Goal: Information Seeking & Learning: Learn about a topic

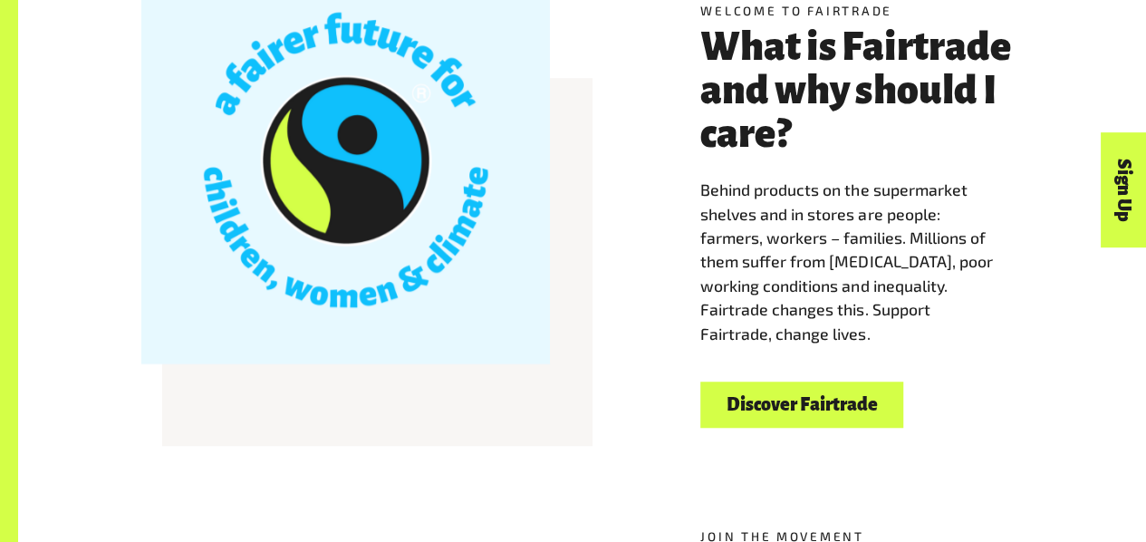
scroll to position [514, 0]
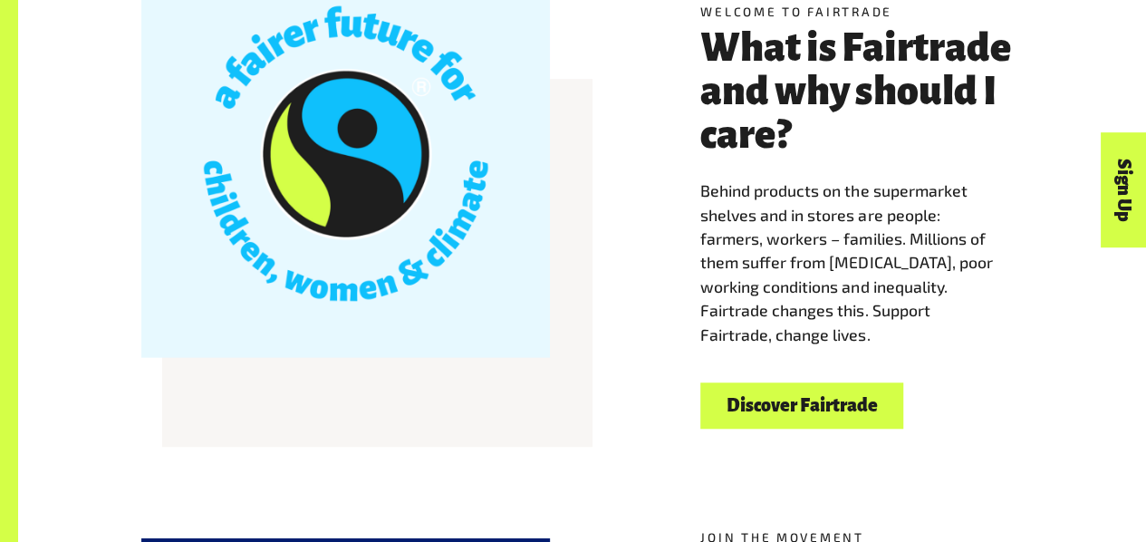
click at [642, 343] on div "Welcome to Fairtrade What is Fairtrade and why should I care? Behind products o…" at bounding box center [582, 216] width 1033 height 426
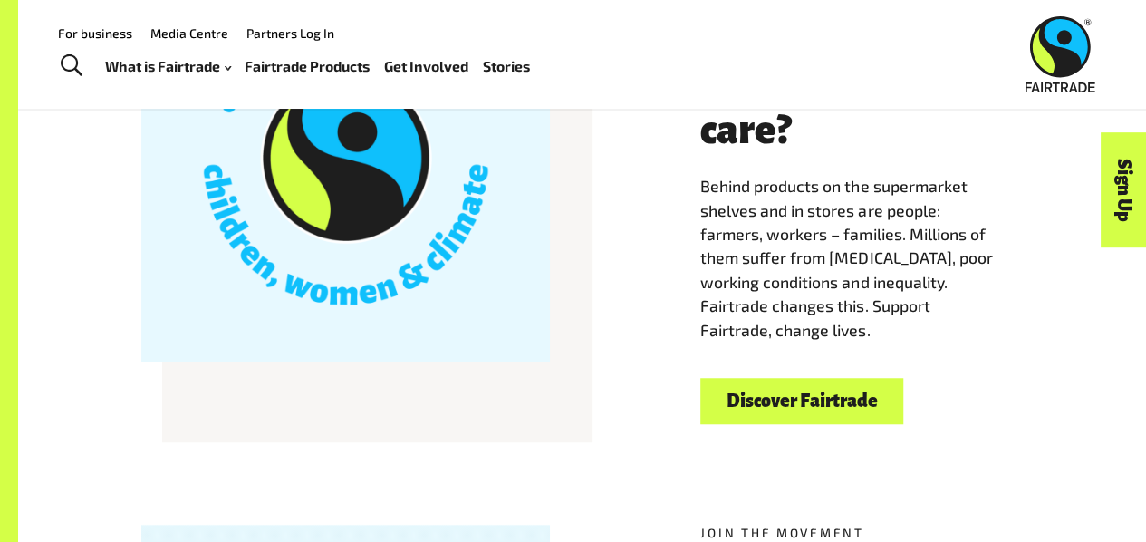
scroll to position [519, 0]
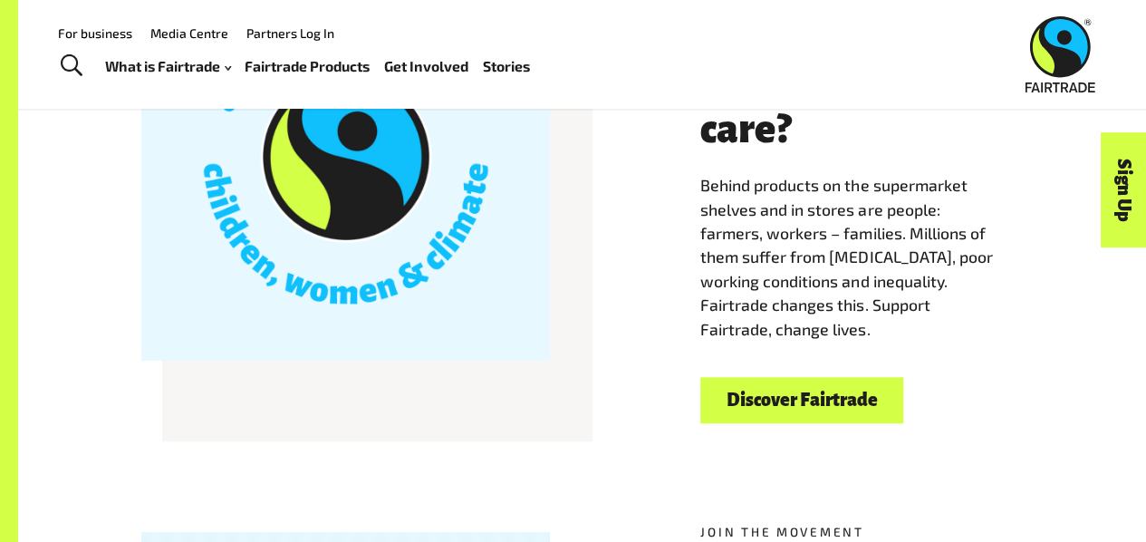
click at [760, 419] on link "Discover Fairtrade" at bounding box center [801, 400] width 203 height 46
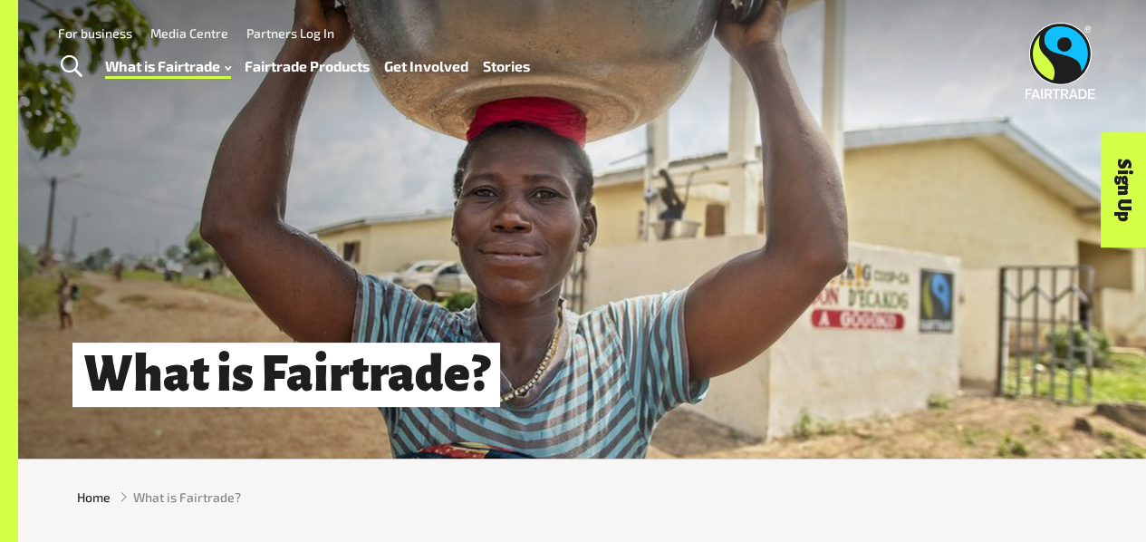
click at [760, 419] on div "What is Fairtrade?" at bounding box center [582, 229] width 1128 height 458
click at [279, 69] on link "Fairtrade Products" at bounding box center [307, 65] width 125 height 25
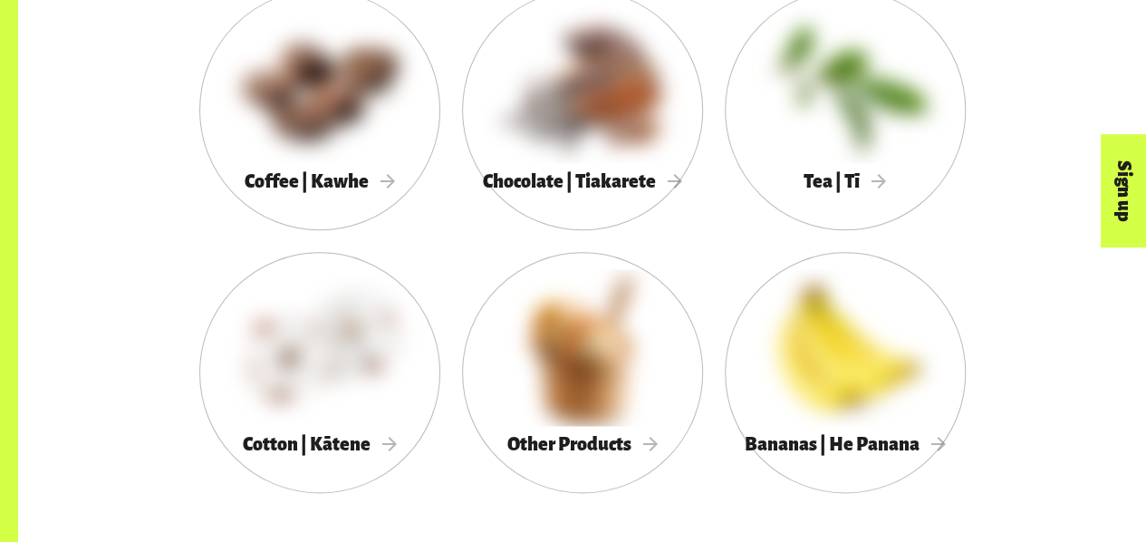
scroll to position [1025, 0]
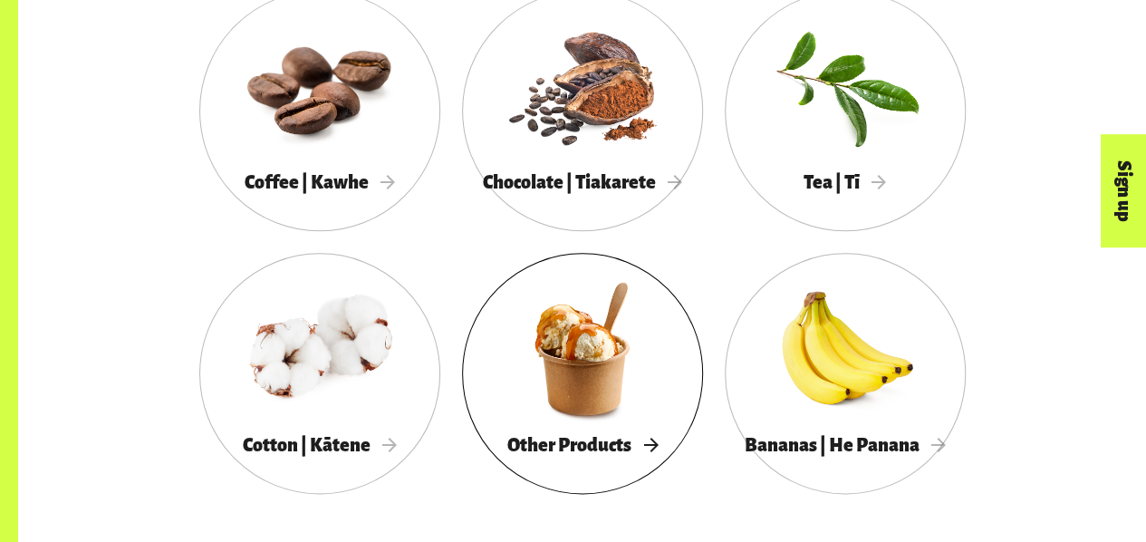
click at [569, 349] on div at bounding box center [582, 348] width 241 height 157
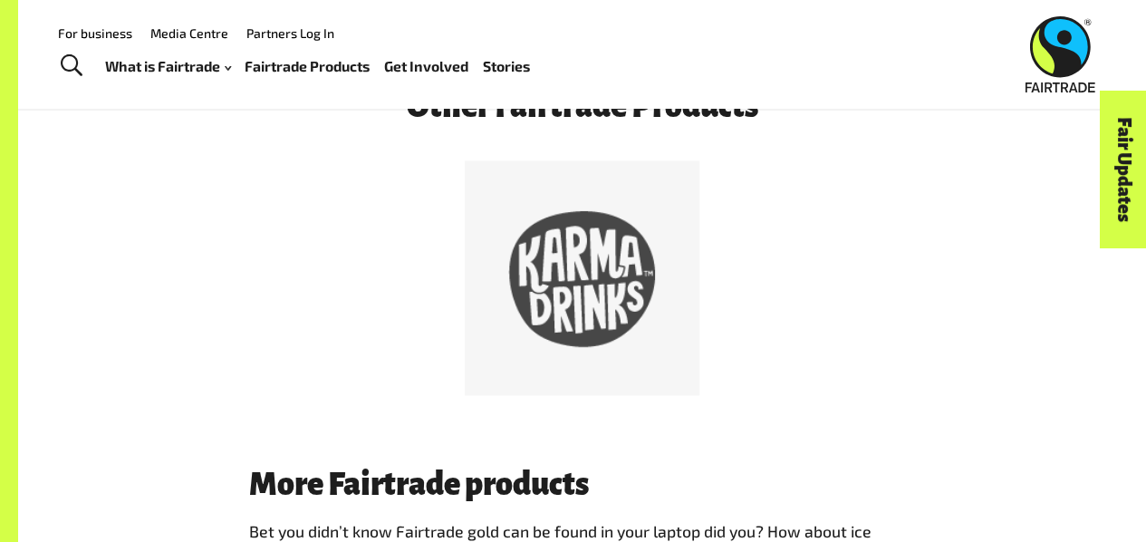
scroll to position [977, 0]
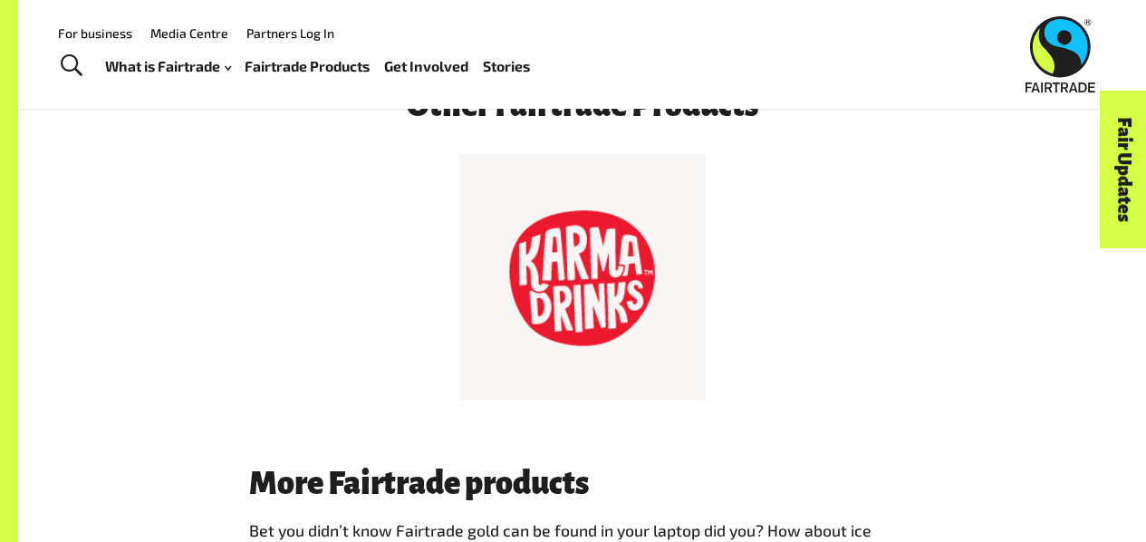
click at [570, 304] on div at bounding box center [582, 278] width 148 height 148
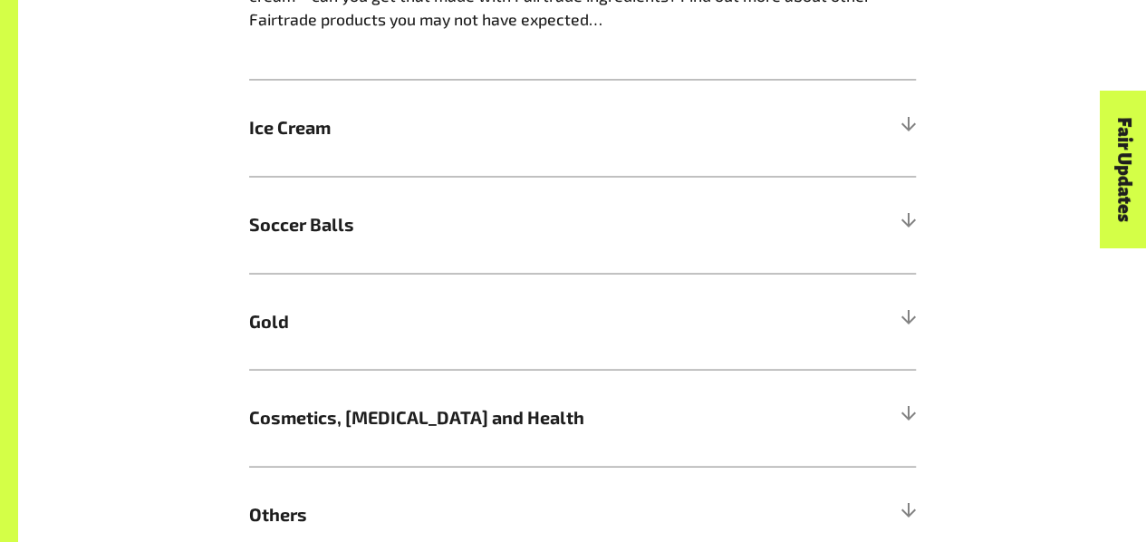
scroll to position [1536, 0]
click at [516, 230] on span "Soccer Balls" at bounding box center [499, 222] width 500 height 27
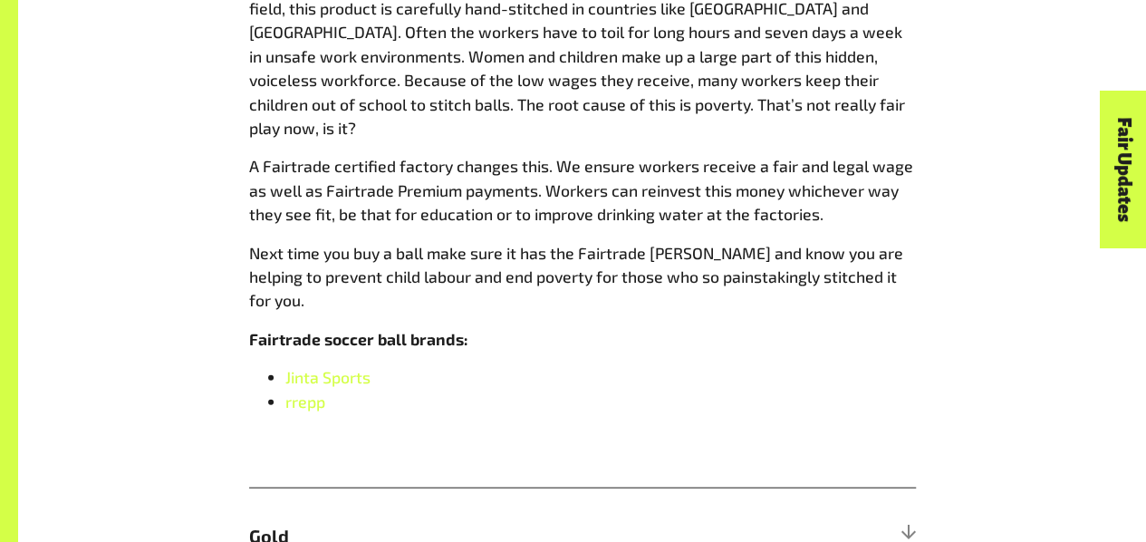
scroll to position [2106, 0]
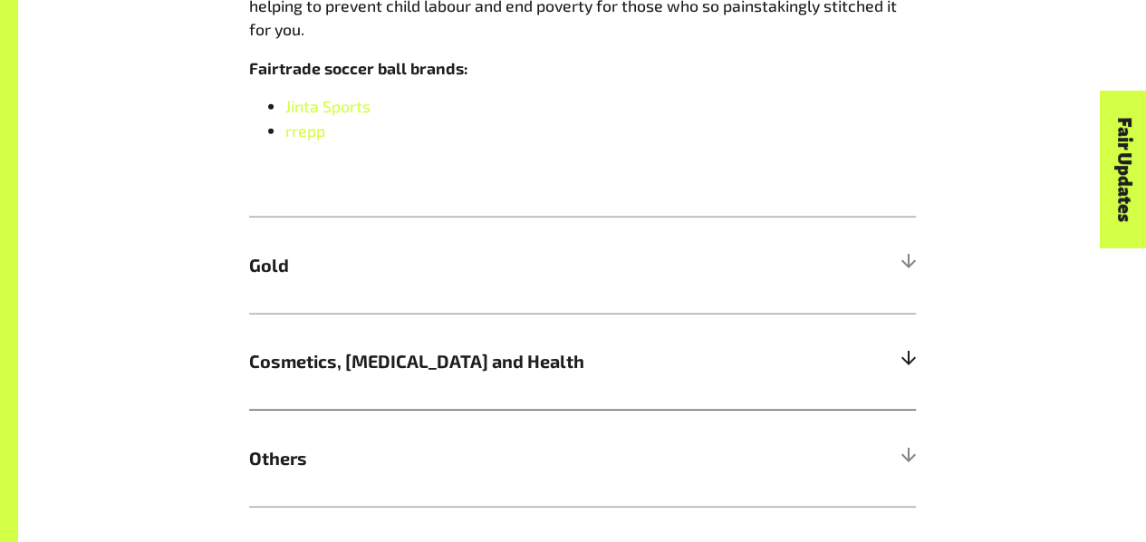
click at [448, 348] on span "Cosmetics, Skin Care and Health" at bounding box center [499, 361] width 500 height 27
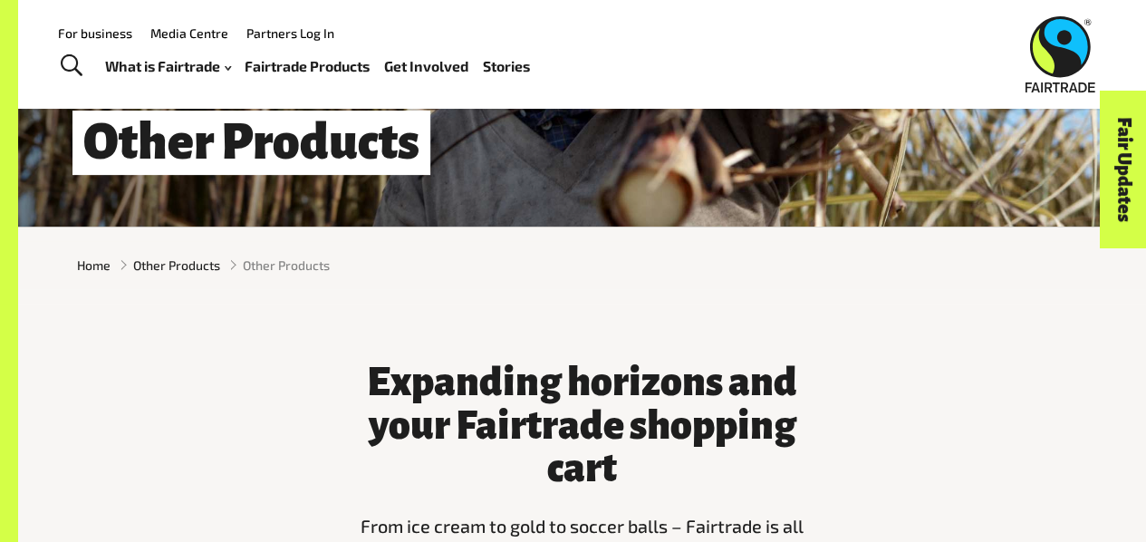
scroll to position [211, 0]
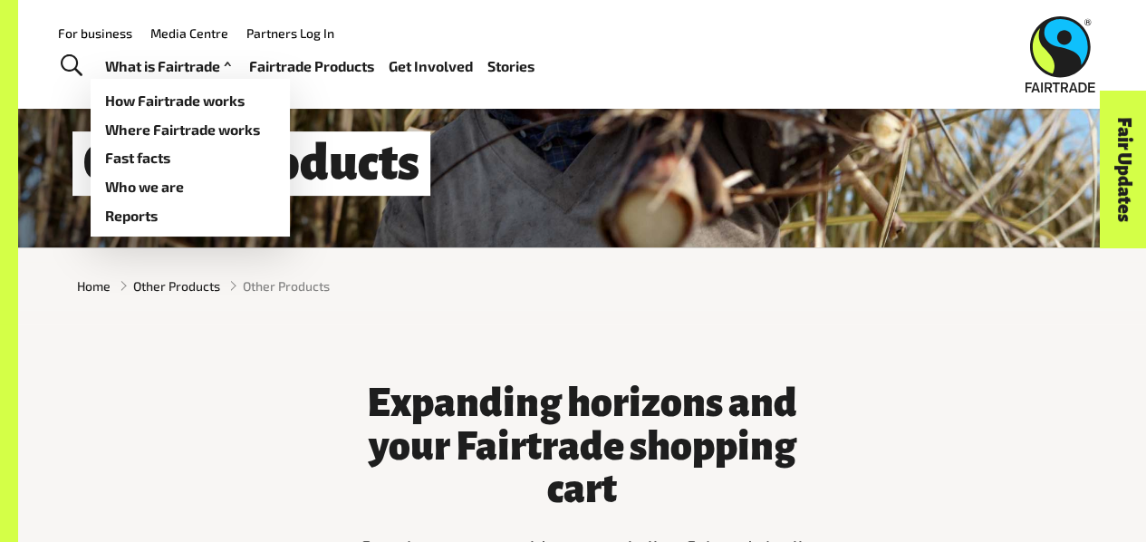
click at [172, 66] on link "What is Fairtrade" at bounding box center [170, 65] width 130 height 25
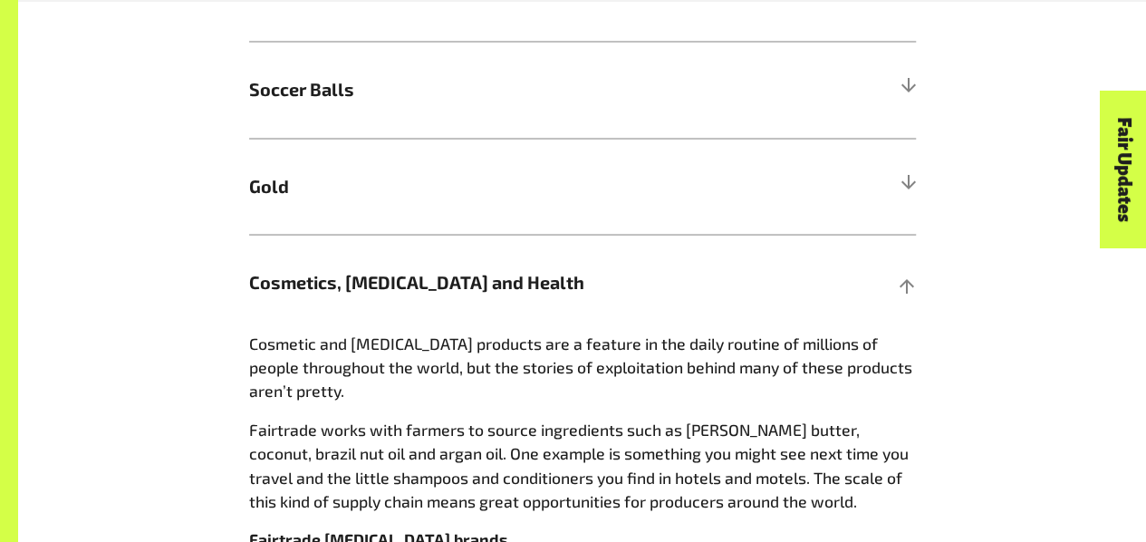
scroll to position [1669, 0]
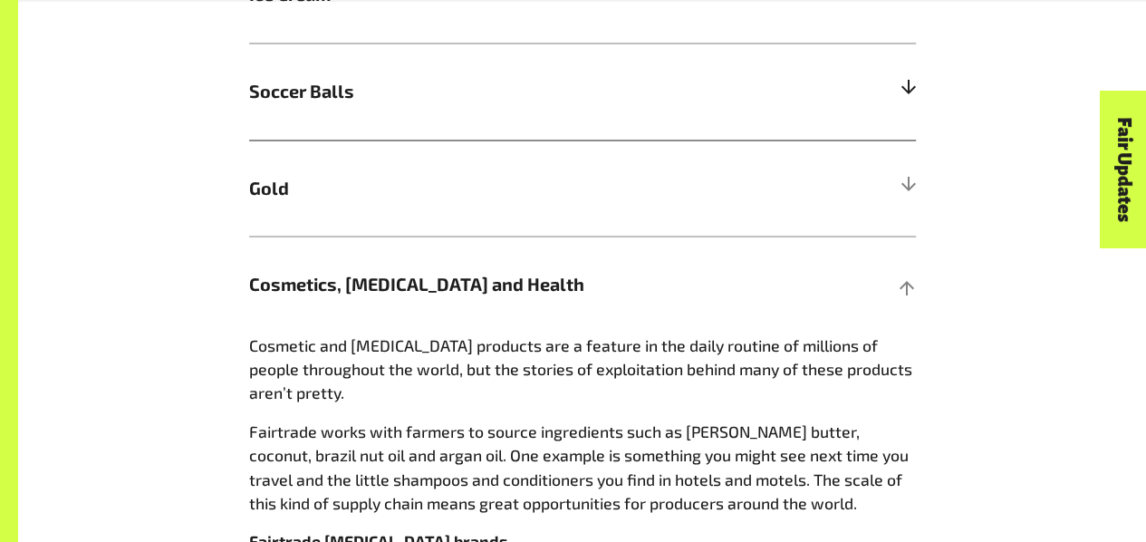
click at [444, 79] on h5 "Soccer Balls" at bounding box center [582, 91] width 667 height 97
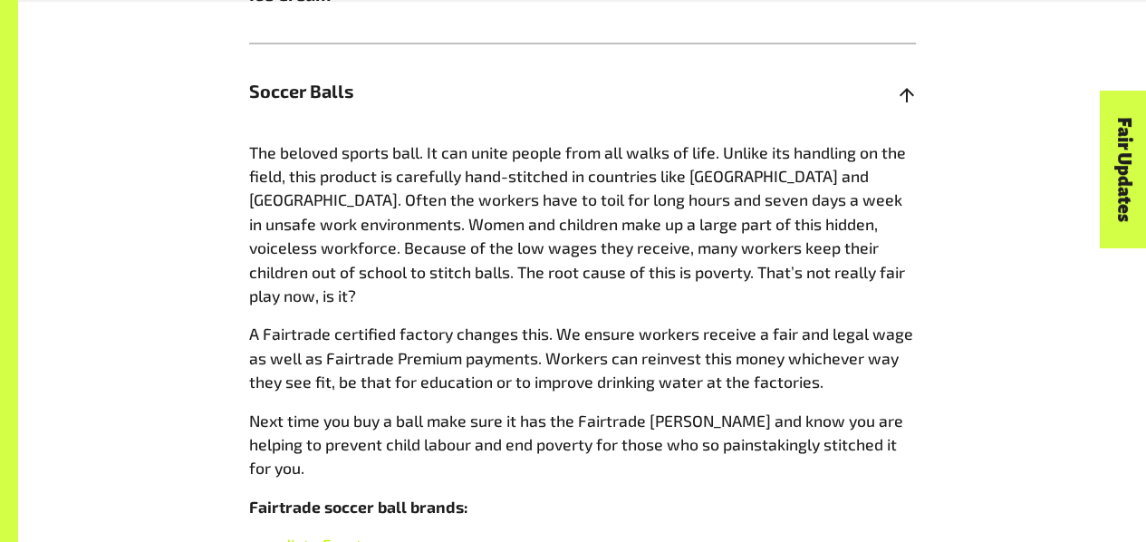
click at [357, 534] on span "Jinta Sports" at bounding box center [327, 544] width 85 height 20
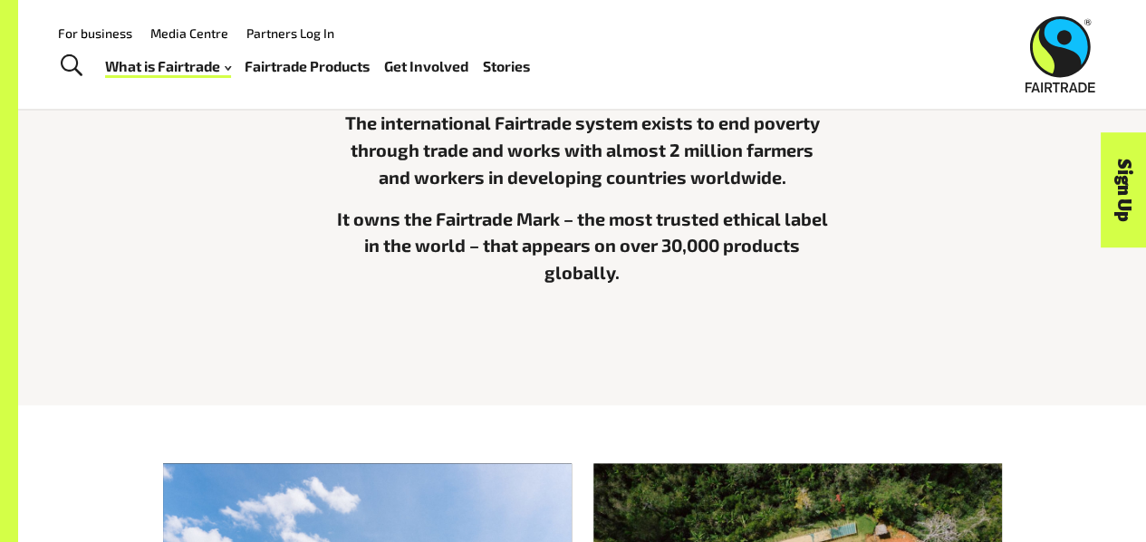
scroll to position [525, 0]
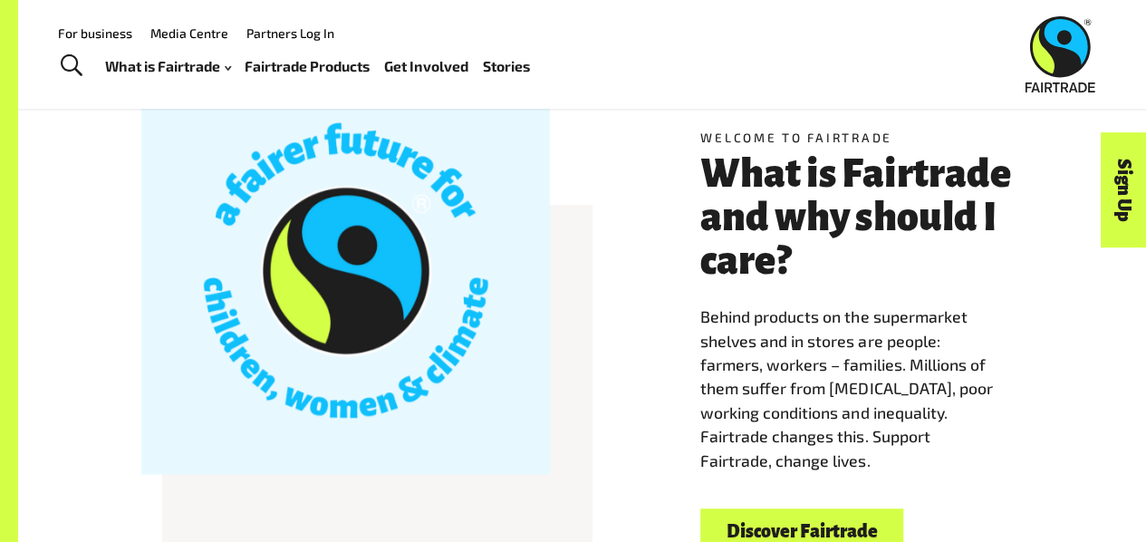
scroll to position [272, 0]
